Goal: Find specific page/section: Find specific page/section

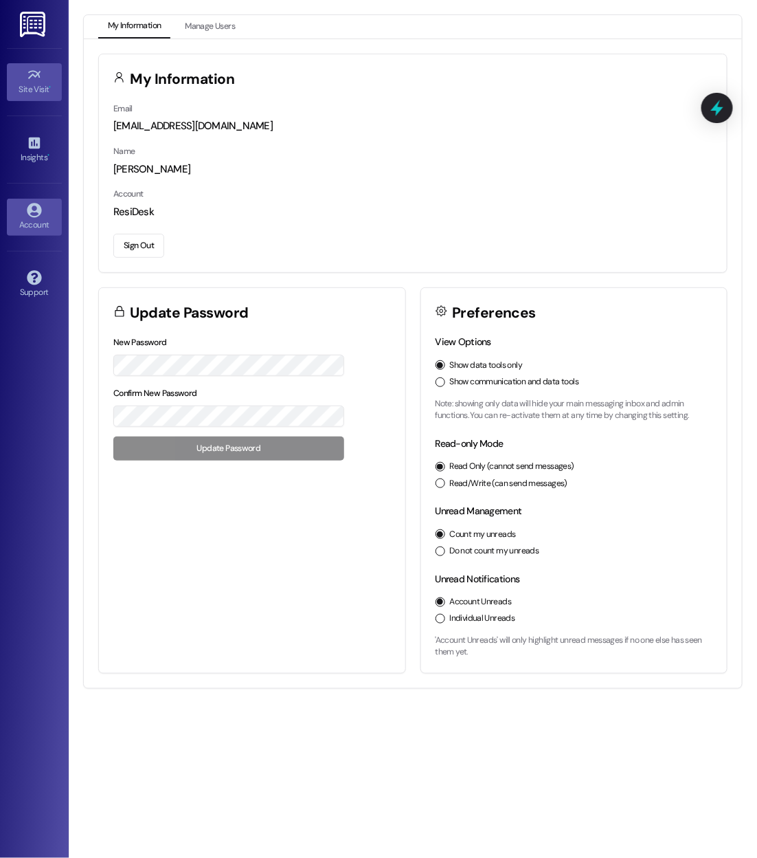
click at [36, 84] on div "Site Visit •" at bounding box center [34, 89] width 69 height 14
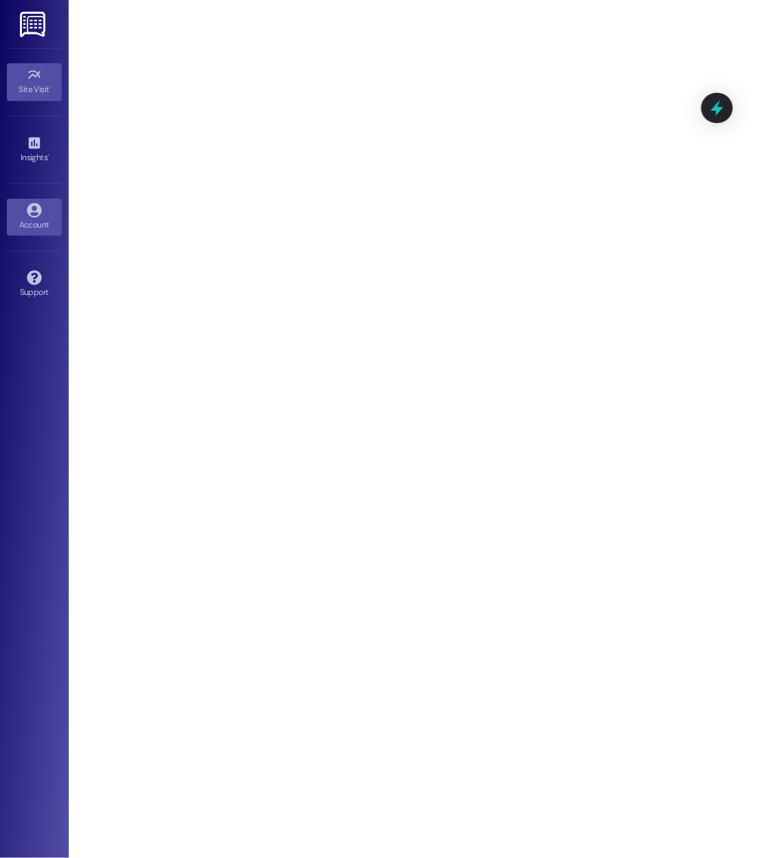
click at [33, 209] on icon at bounding box center [34, 210] width 15 height 15
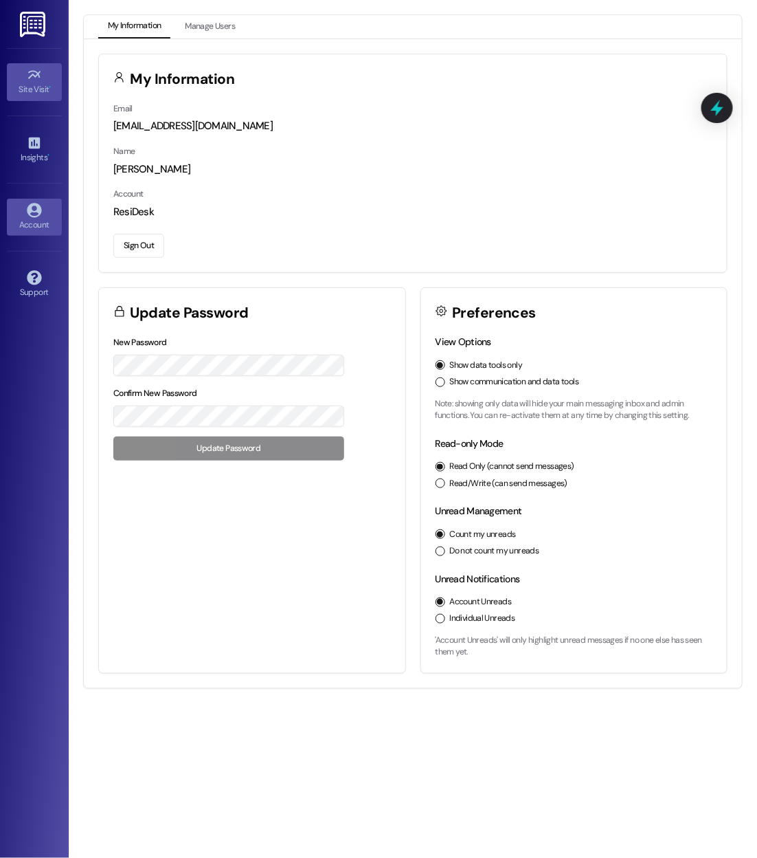
click at [36, 90] on div "Site Visit •" at bounding box center [34, 89] width 69 height 14
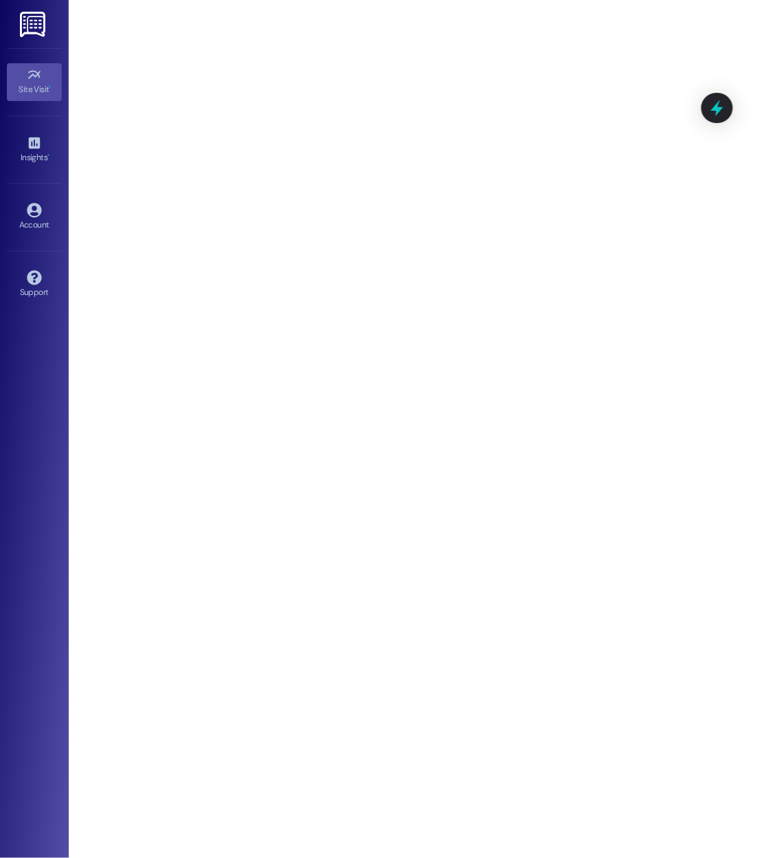
click at [67, 128] on div "Site Visit • Go to Site Visit Insights • Go to Insights Account Go to Account S…" at bounding box center [34, 429] width 69 height 858
